Goal: Task Accomplishment & Management: Manage account settings

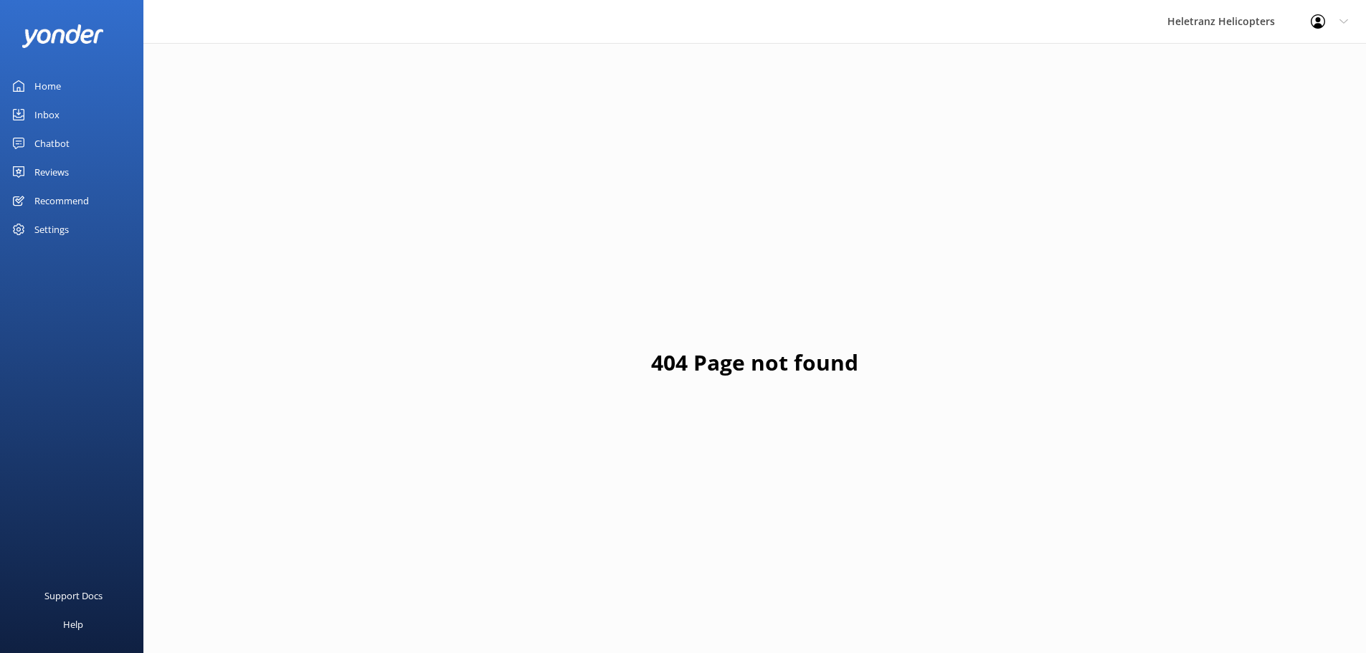
click at [63, 163] on div "Reviews" at bounding box center [51, 172] width 34 height 29
